Goal: Check status: Check status

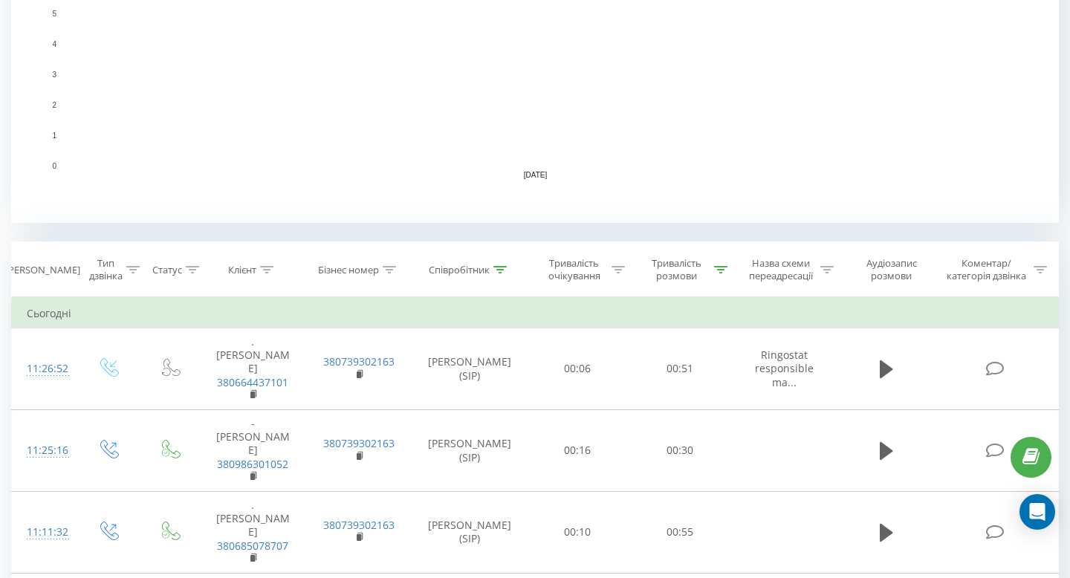
scroll to position [412, 0]
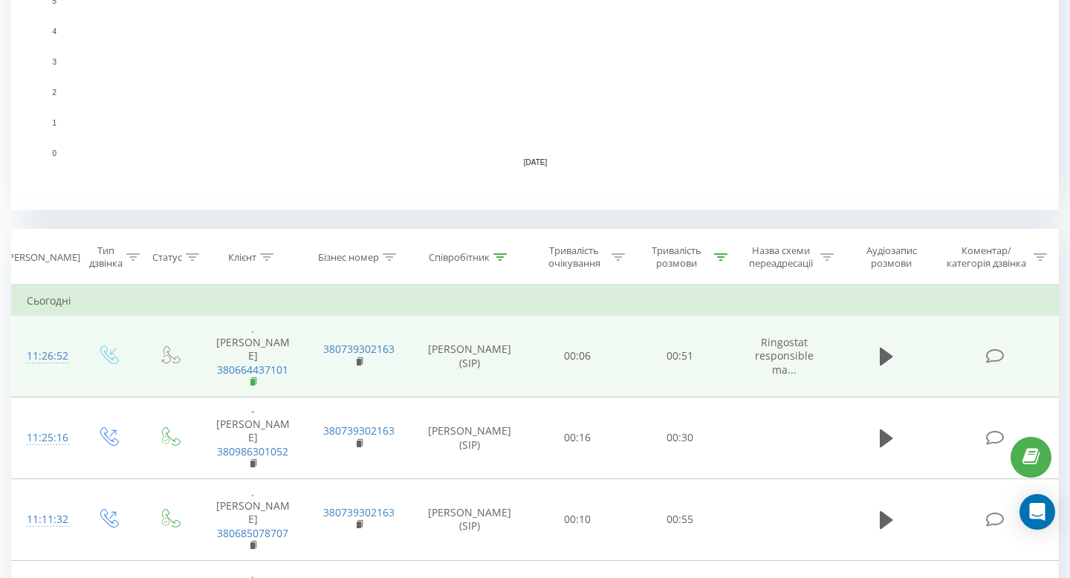
click at [252, 379] on rect at bounding box center [252, 382] width 4 height 7
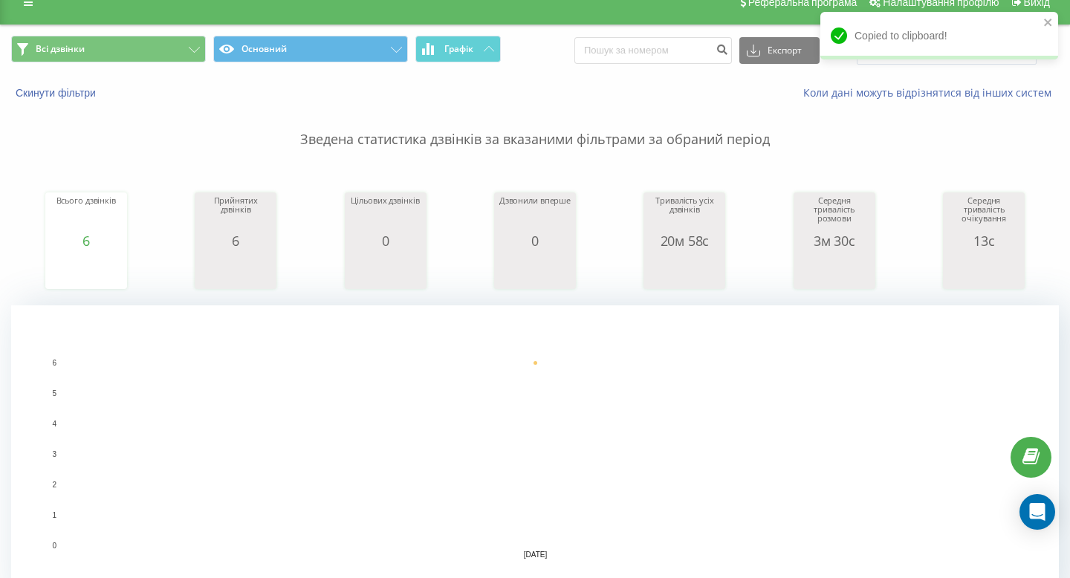
scroll to position [0, 0]
